Goal: Task Accomplishment & Management: Use online tool/utility

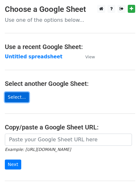
click at [17, 95] on link "Select..." at bounding box center [17, 97] width 24 height 10
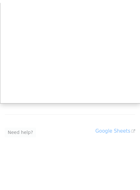
scroll to position [64, 0]
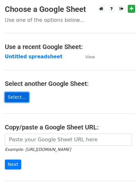
click at [22, 98] on link "Select..." at bounding box center [17, 97] width 24 height 10
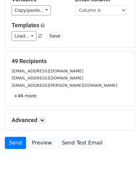
scroll to position [78, 0]
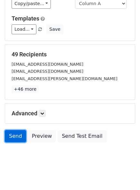
click at [11, 134] on link "Send" at bounding box center [15, 136] width 21 height 12
click at [14, 139] on link "Send" at bounding box center [15, 136] width 21 height 12
click at [14, 138] on link "Send" at bounding box center [15, 136] width 21 height 12
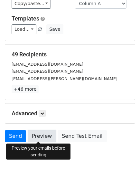
click at [36, 136] on link "Preview" at bounding box center [42, 136] width 28 height 12
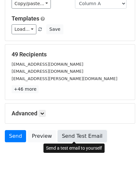
click at [78, 140] on link "Send Test Email" at bounding box center [81, 136] width 49 height 12
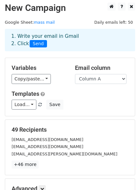
scroll to position [36, 0]
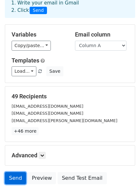
click at [20, 178] on link "Send" at bounding box center [15, 178] width 21 height 12
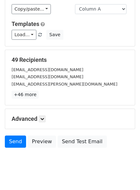
scroll to position [83, 0]
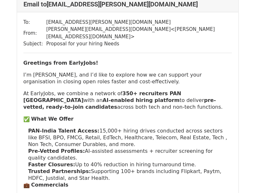
scroll to position [803, 0]
